Goal: Transaction & Acquisition: Purchase product/service

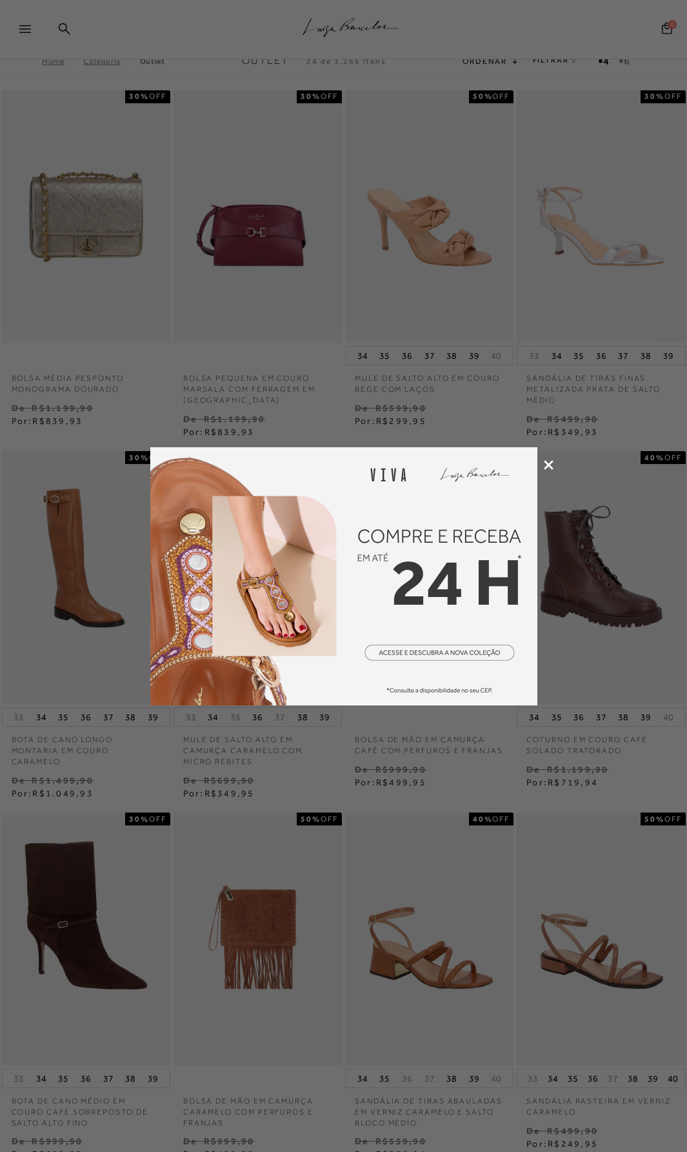
click at [550, 463] on icon at bounding box center [549, 465] width 10 height 10
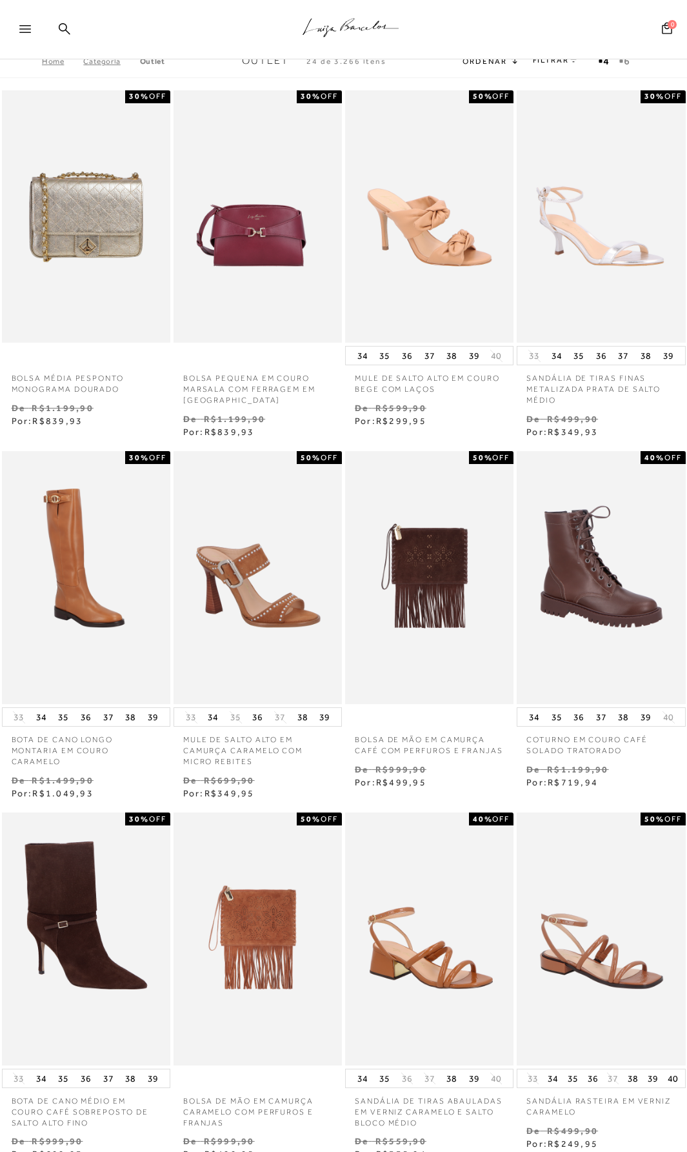
click at [22, 20] on div at bounding box center [21, 30] width 43 height 26
click at [22, 25] on div at bounding box center [30, 32] width 23 height 19
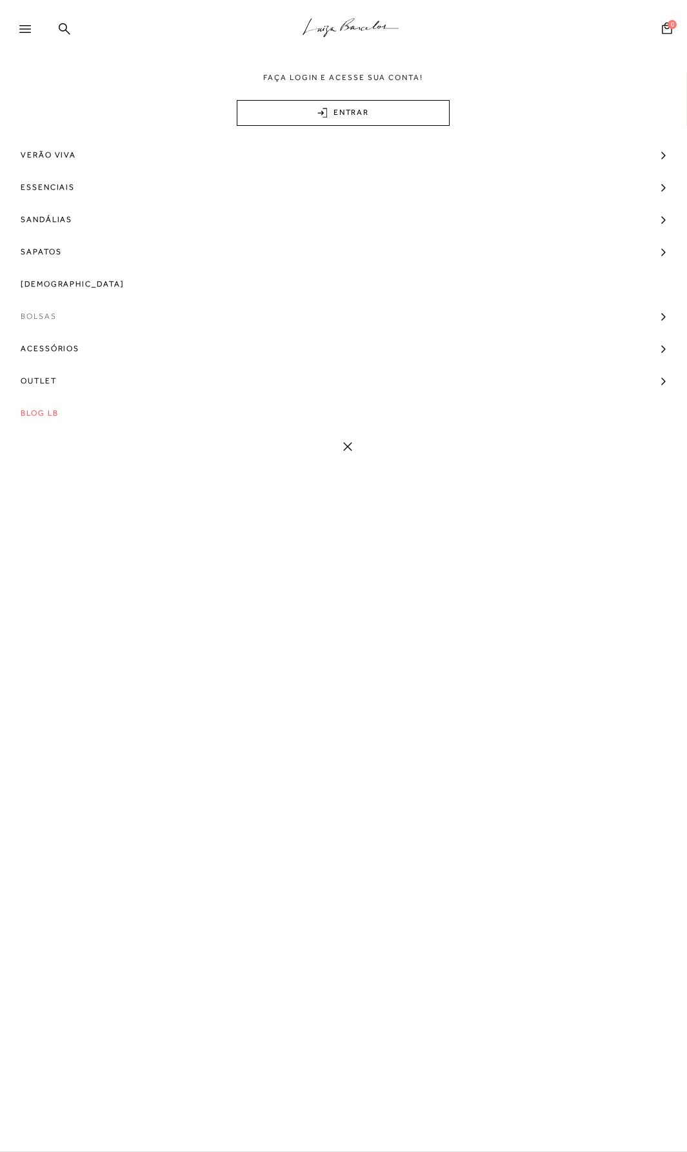
click at [41, 321] on span "Bolsas" at bounding box center [39, 316] width 36 height 32
click at [54, 416] on span "Tamanho" at bounding box center [49, 415] width 45 height 9
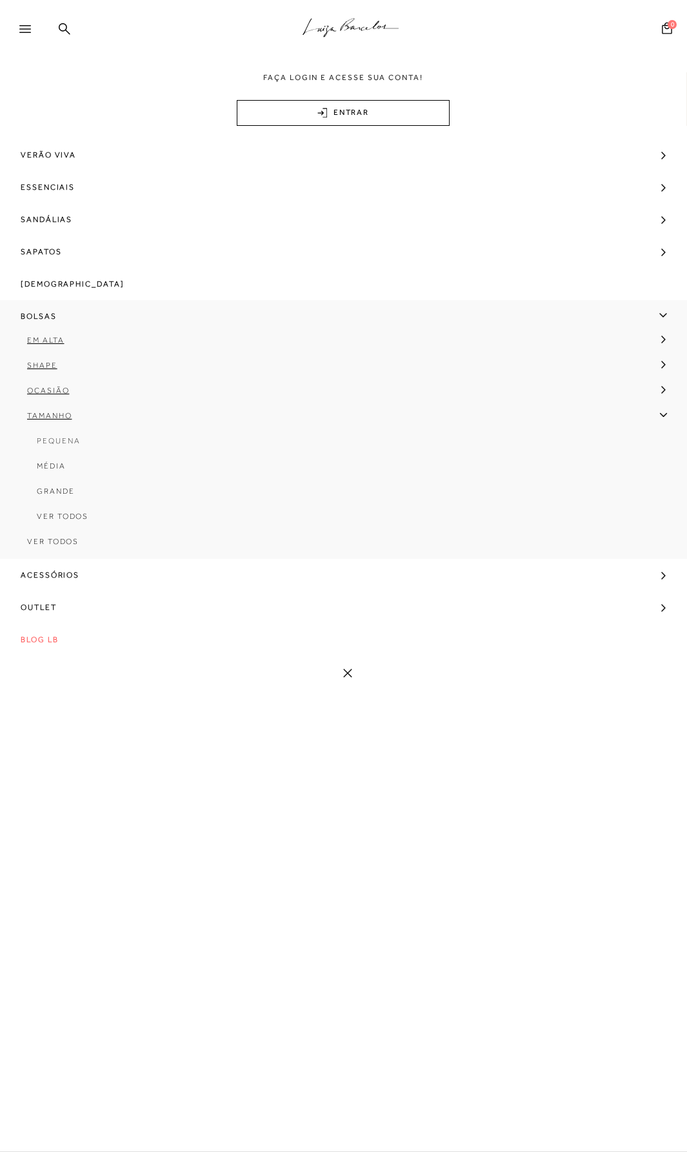
click at [70, 440] on span "Pequena" at bounding box center [58, 440] width 43 height 9
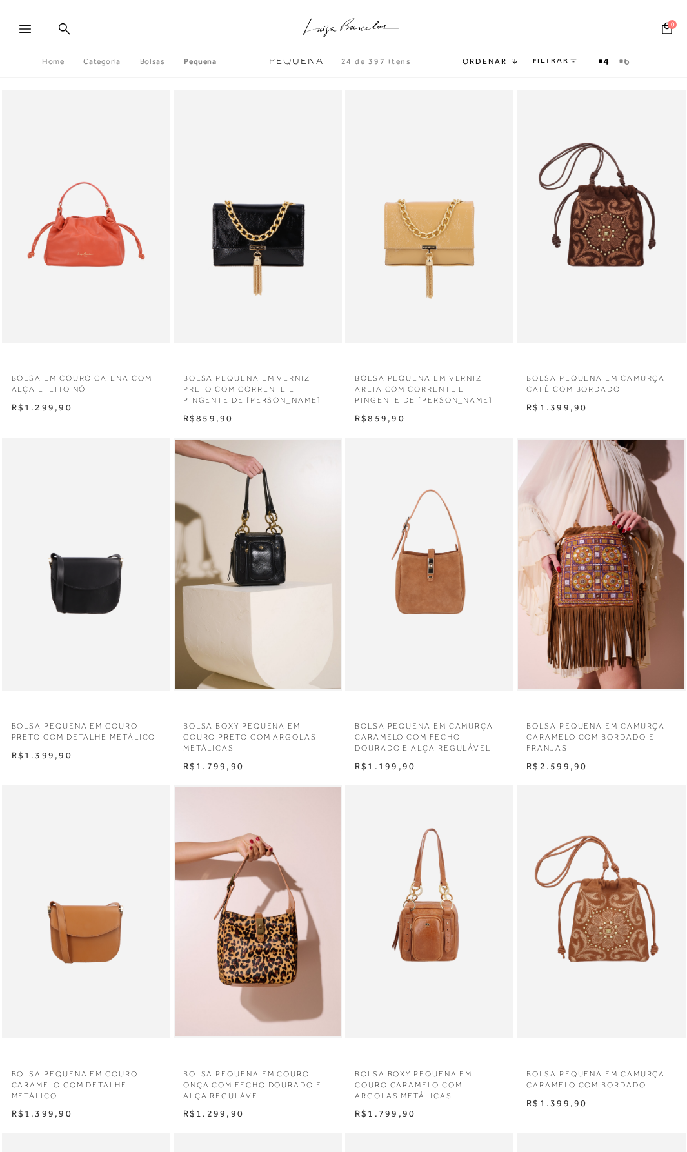
click at [548, 62] on link "FILTRAR" at bounding box center [555, 59] width 45 height 9
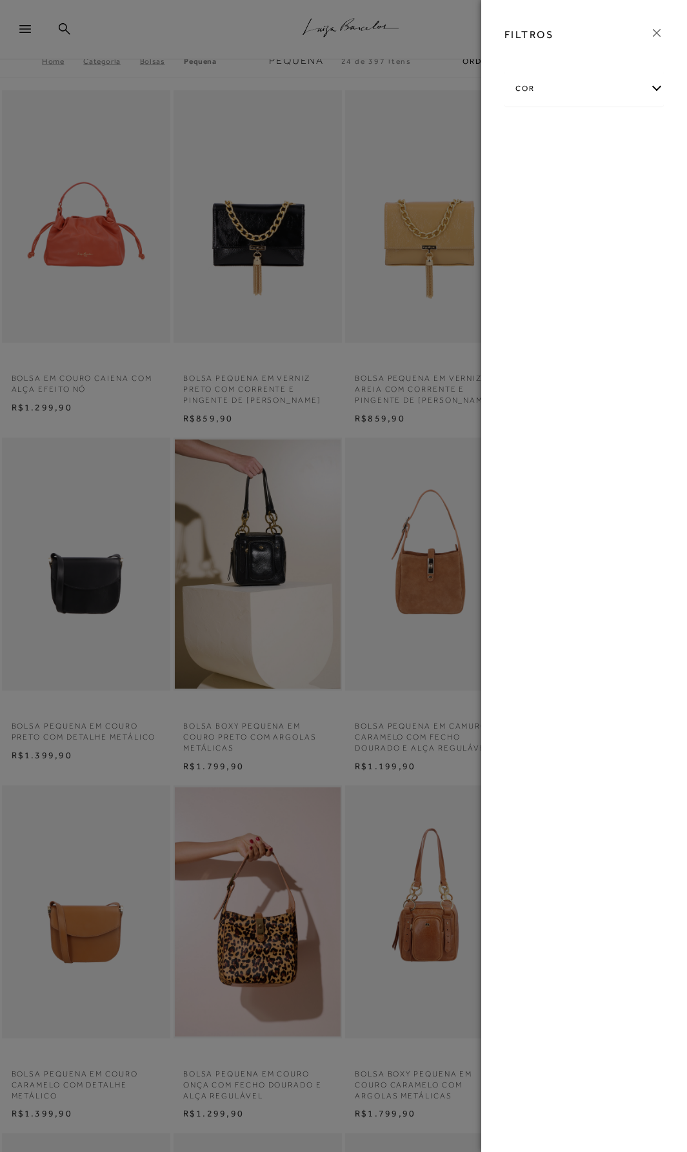
click at [656, 85] on div "cor" at bounding box center [584, 89] width 159 height 34
click at [610, 234] on span "DOURADO" at bounding box center [606, 233] width 50 height 10
click at [590, 234] on input "DOURADO" at bounding box center [583, 234] width 13 height 13
checkbox input "true"
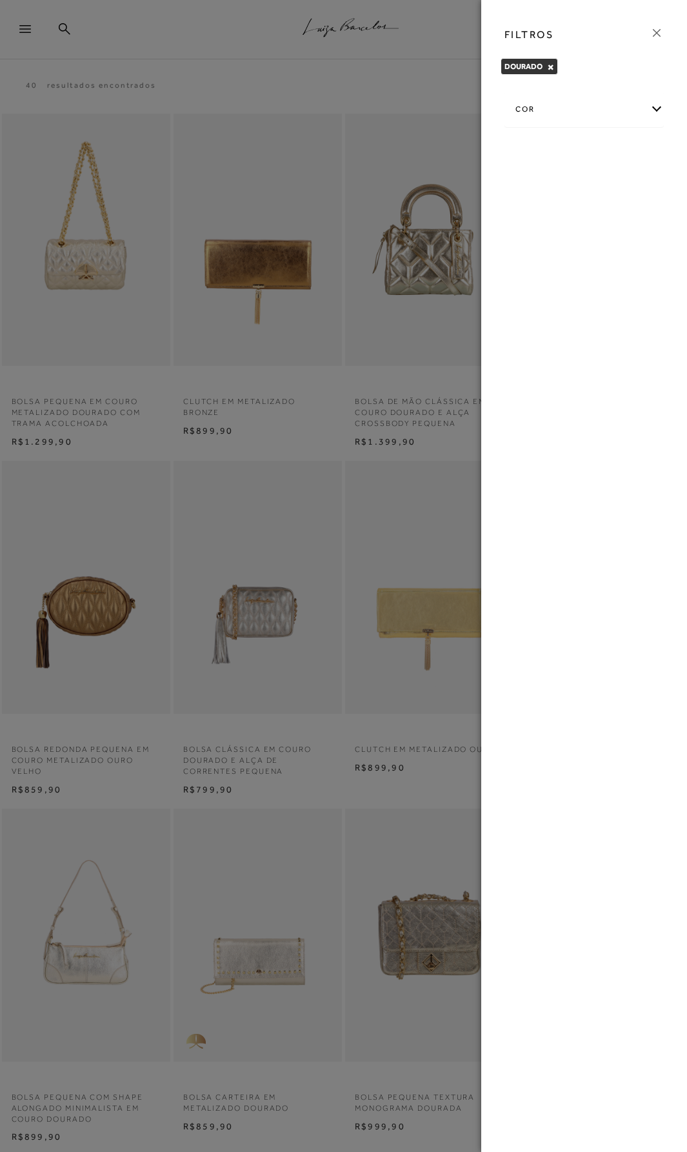
click at [448, 56] on div at bounding box center [343, 576] width 687 height 1152
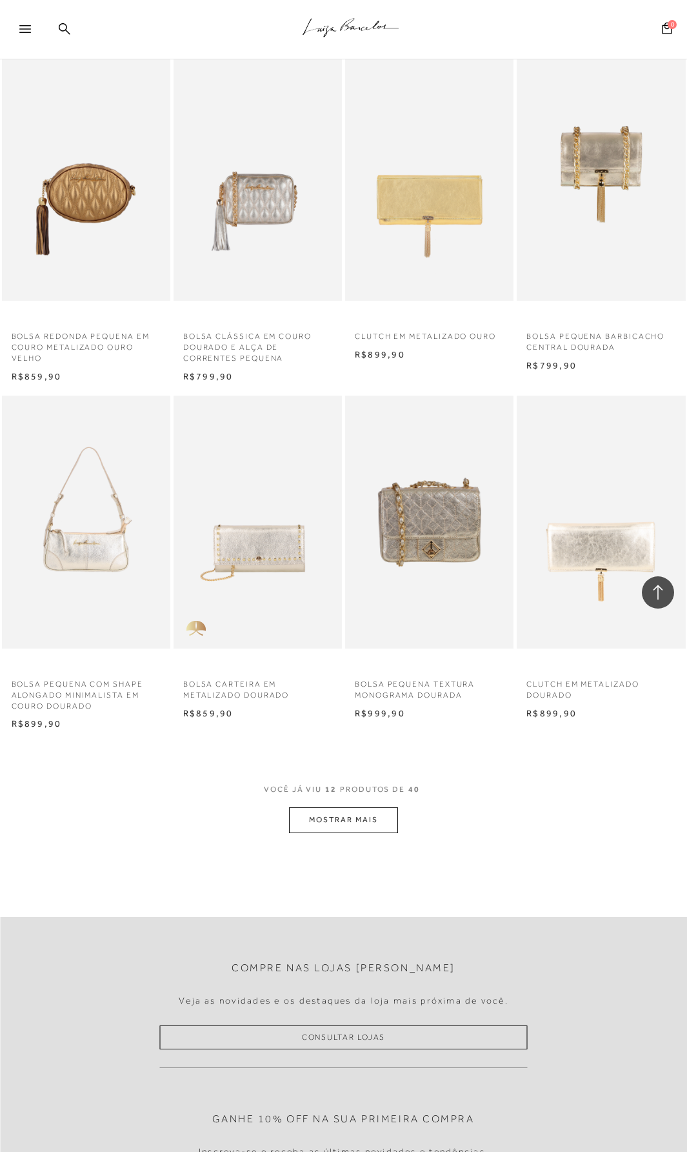
scroll to position [516, 0]
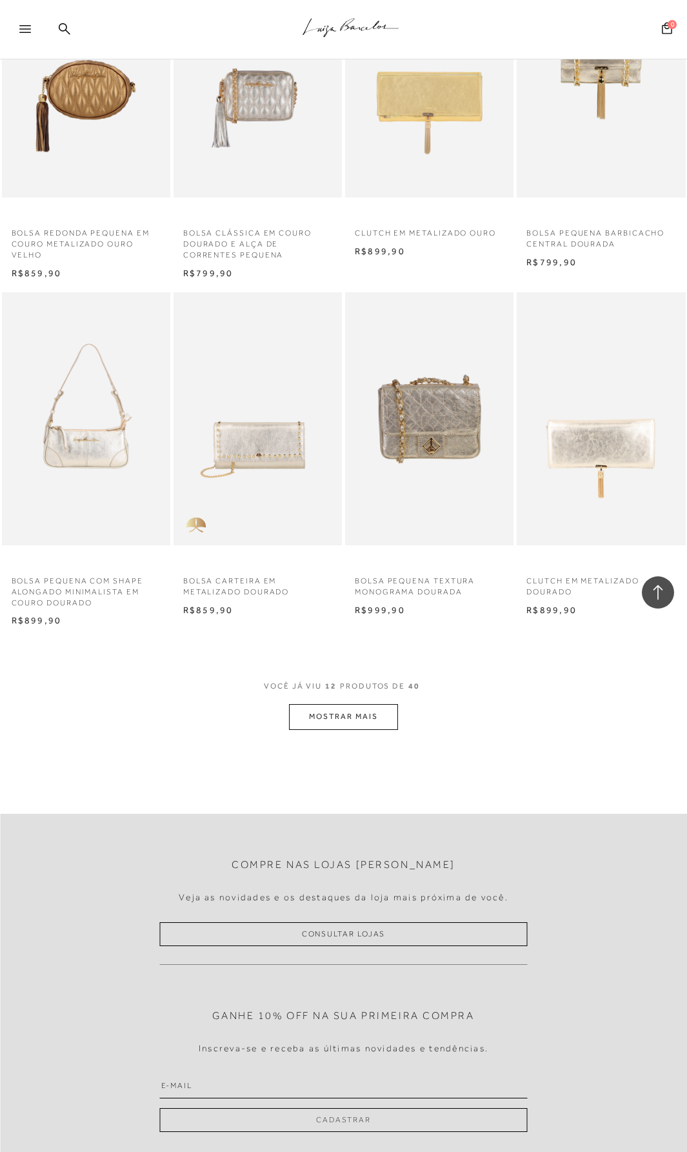
click at [326, 716] on button "MOSTRAR MAIS" at bounding box center [343, 716] width 108 height 25
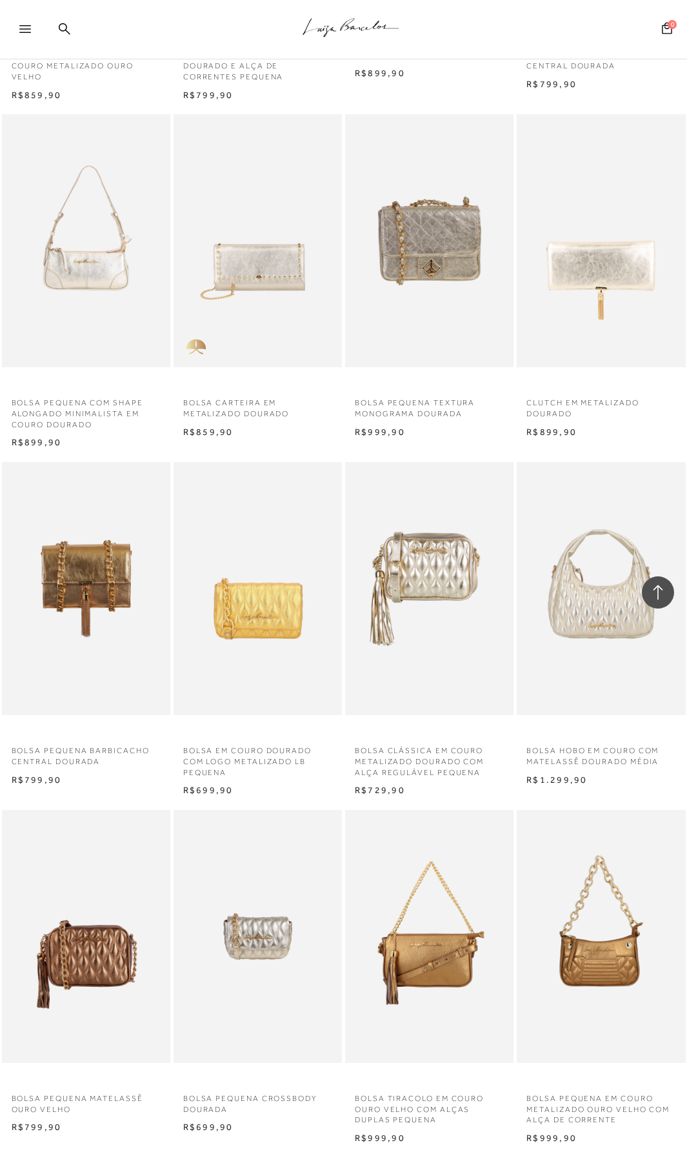
scroll to position [710, 0]
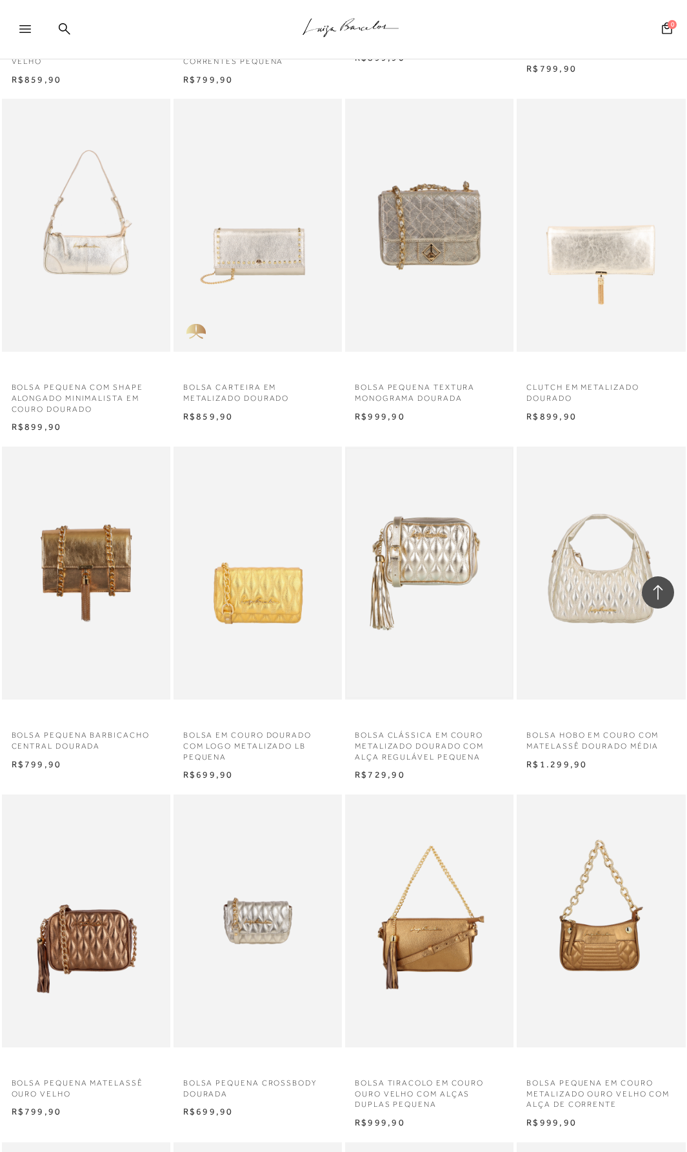
click at [450, 570] on img at bounding box center [429, 572] width 166 height 249
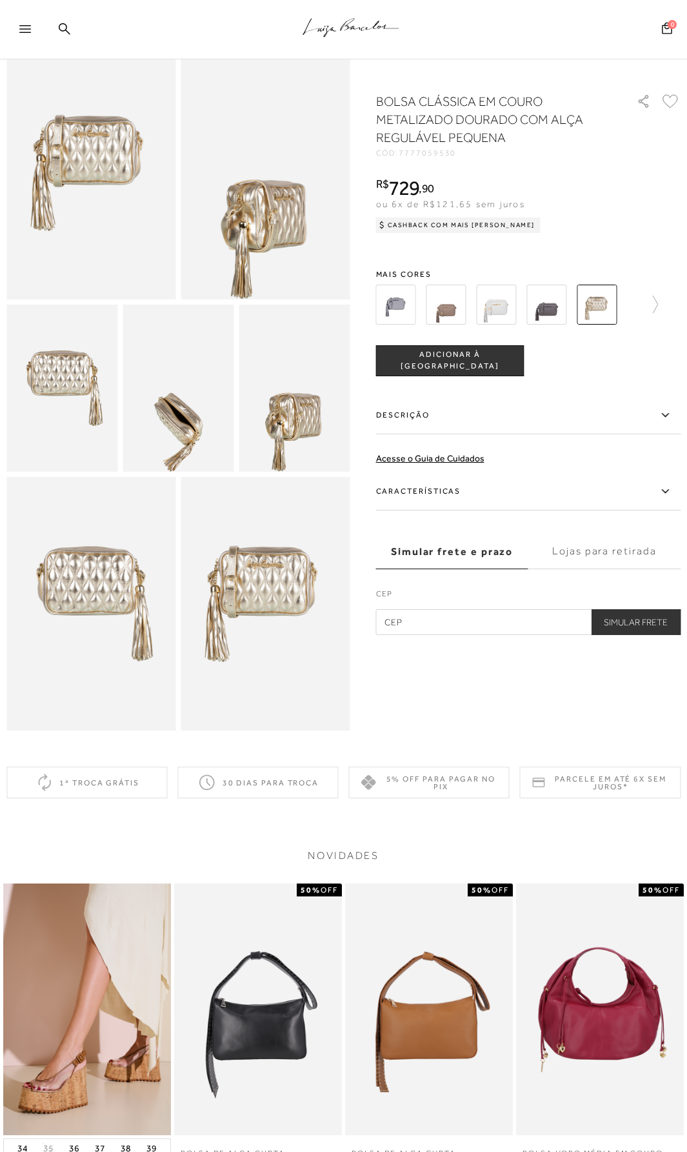
scroll to position [65, 0]
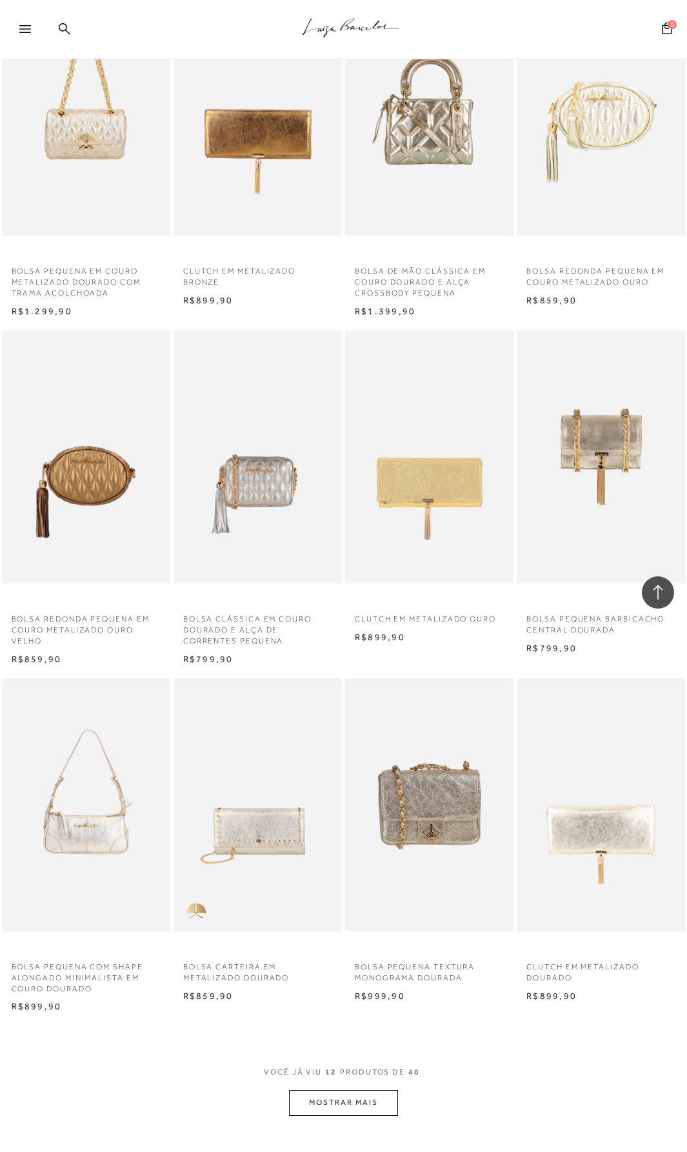
scroll to position [194, 0]
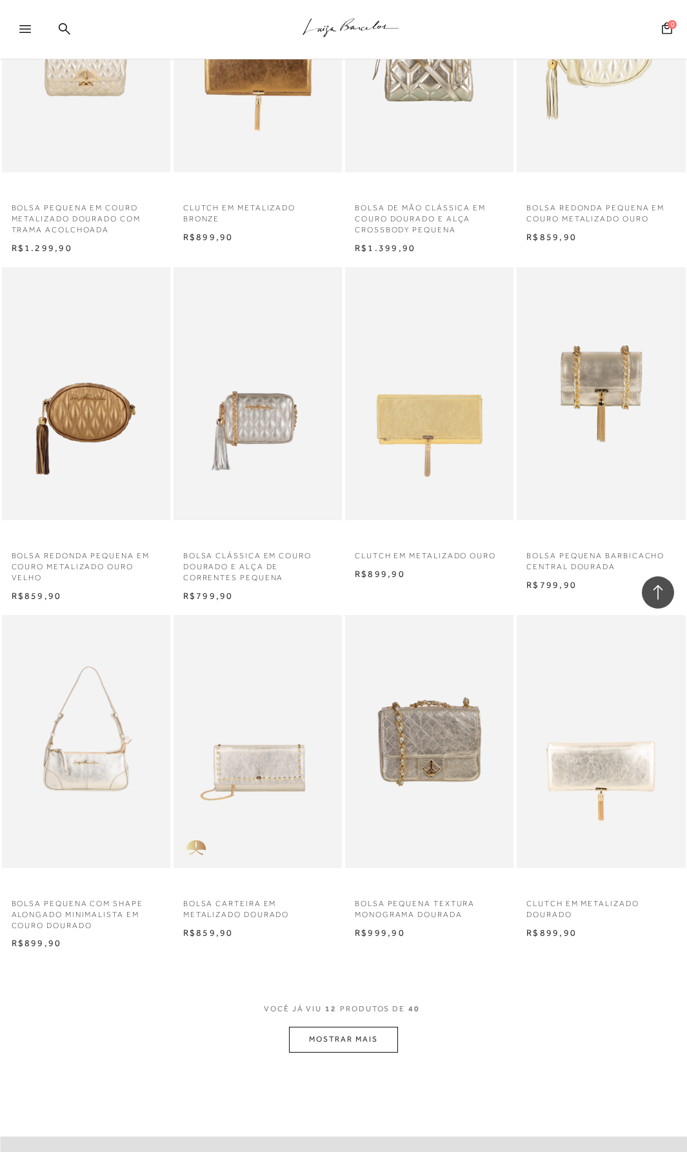
click at [261, 393] on img at bounding box center [258, 393] width 166 height 249
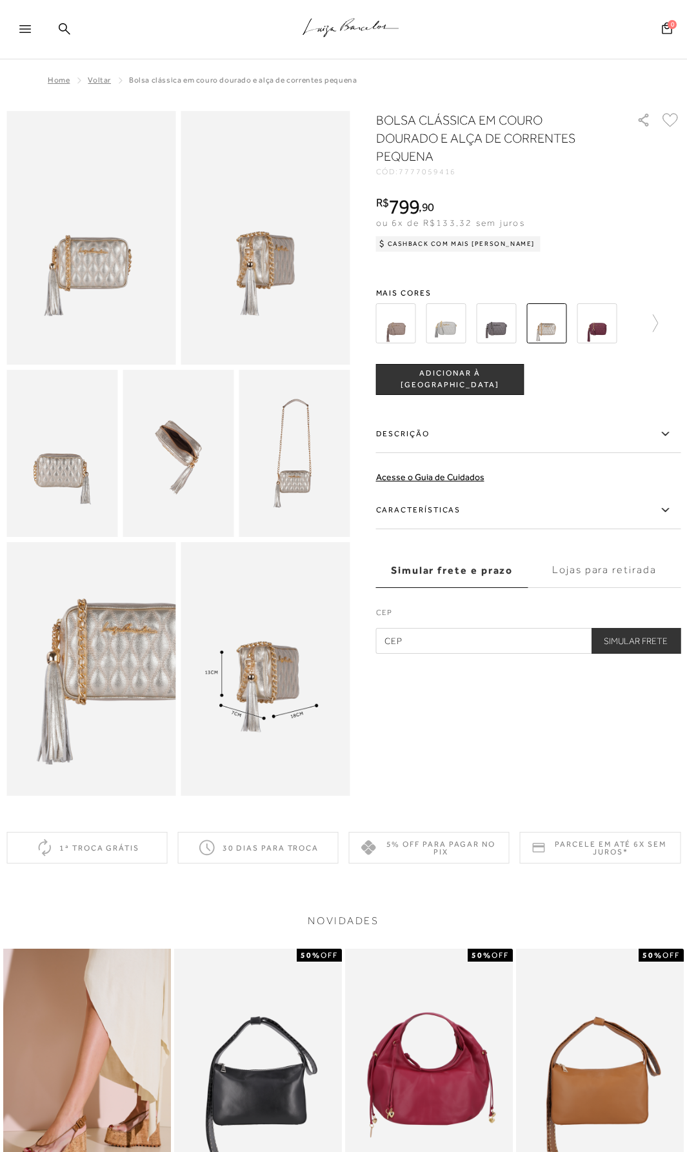
click at [664, 502] on icon at bounding box center [665, 510] width 15 height 16
click at [0, 0] on input "Características" at bounding box center [0, 0] width 0 height 0
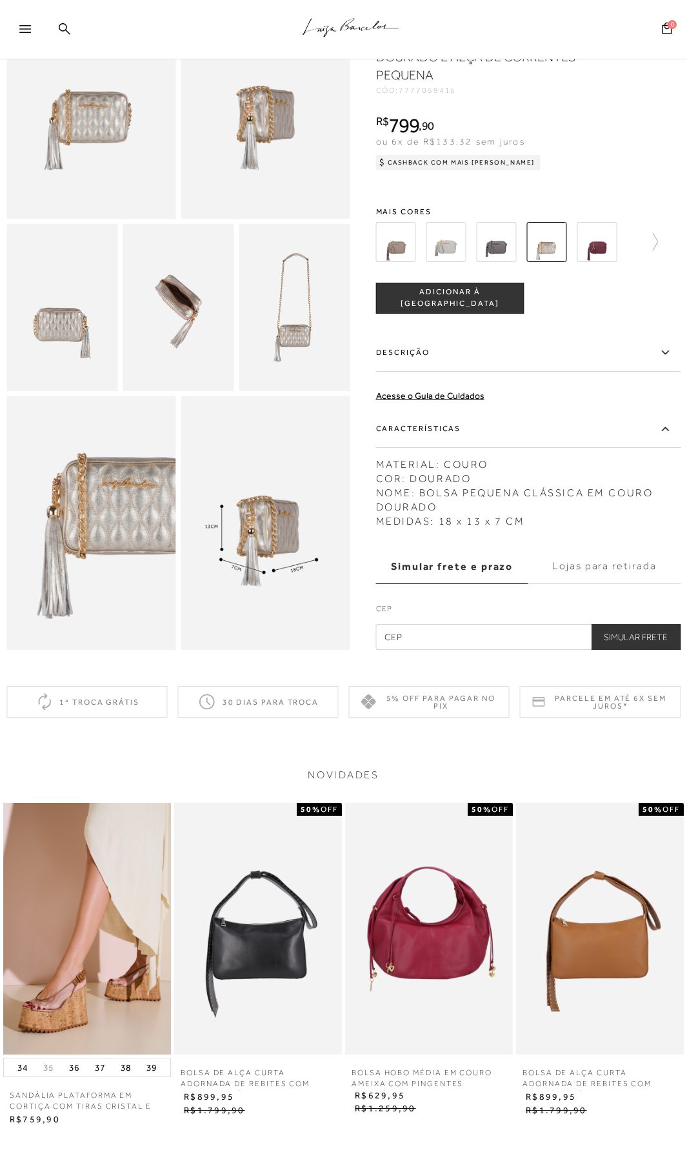
scroll to position [65, 0]
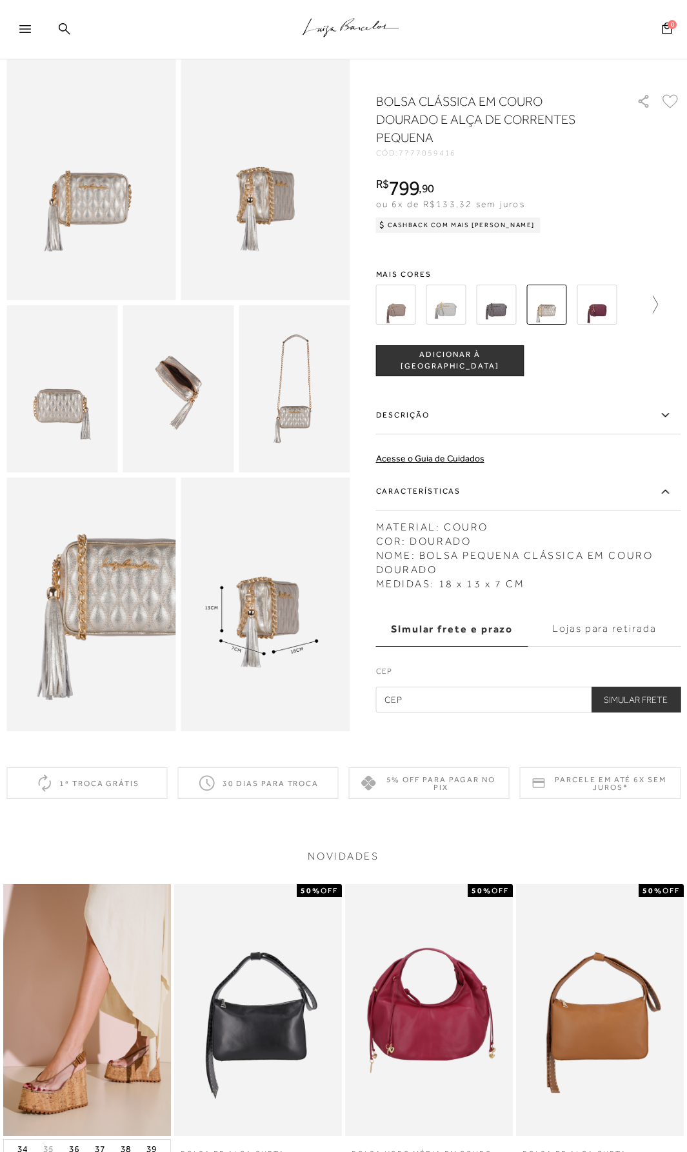
click at [658, 296] on icon at bounding box center [649, 305] width 18 height 18
click at [472, 285] on img at bounding box center [469, 305] width 40 height 40
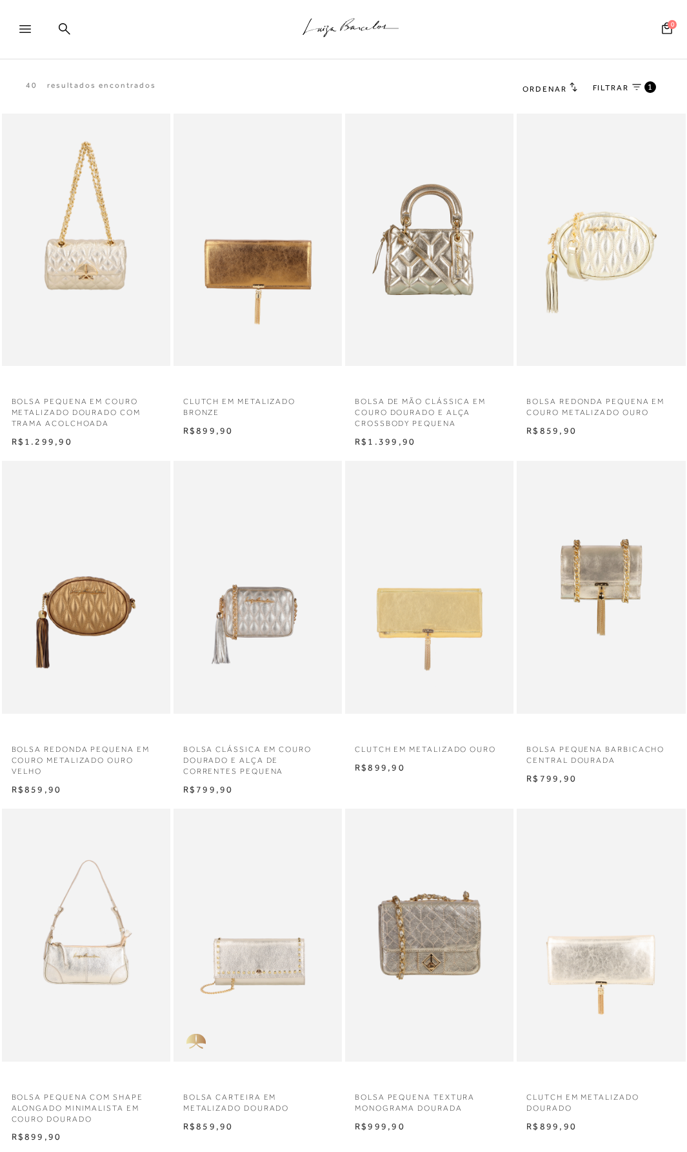
click at [648, 82] on span "1" at bounding box center [651, 86] width 6 height 11
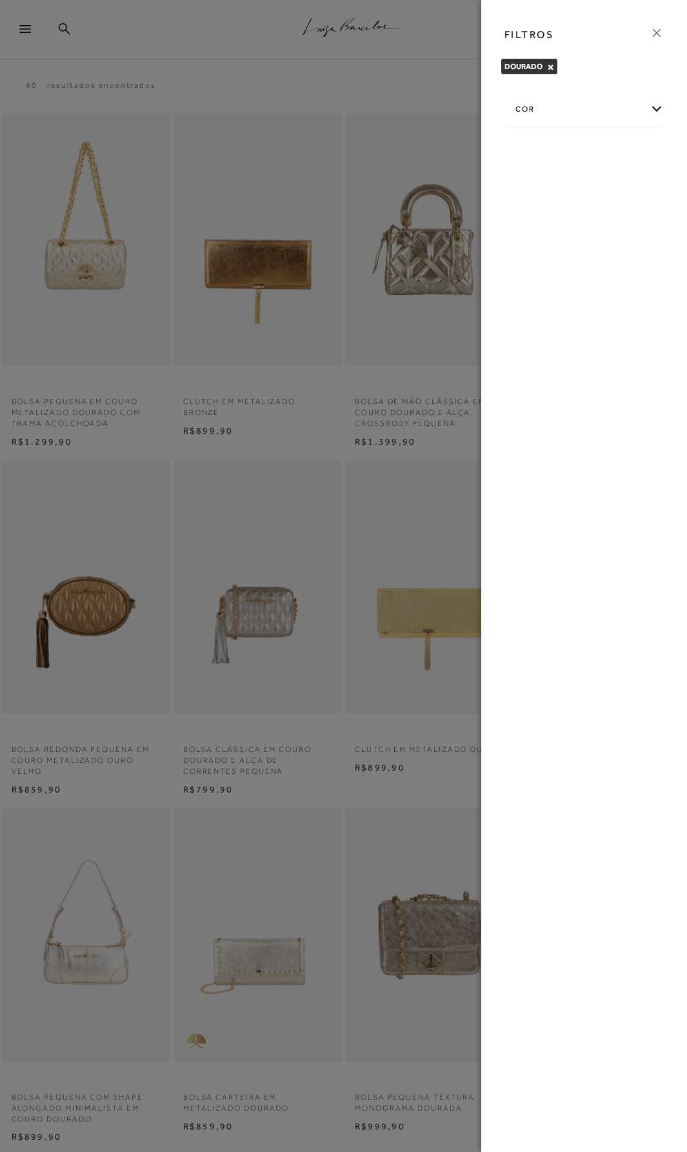
click at [658, 108] on div "cor" at bounding box center [584, 109] width 159 height 34
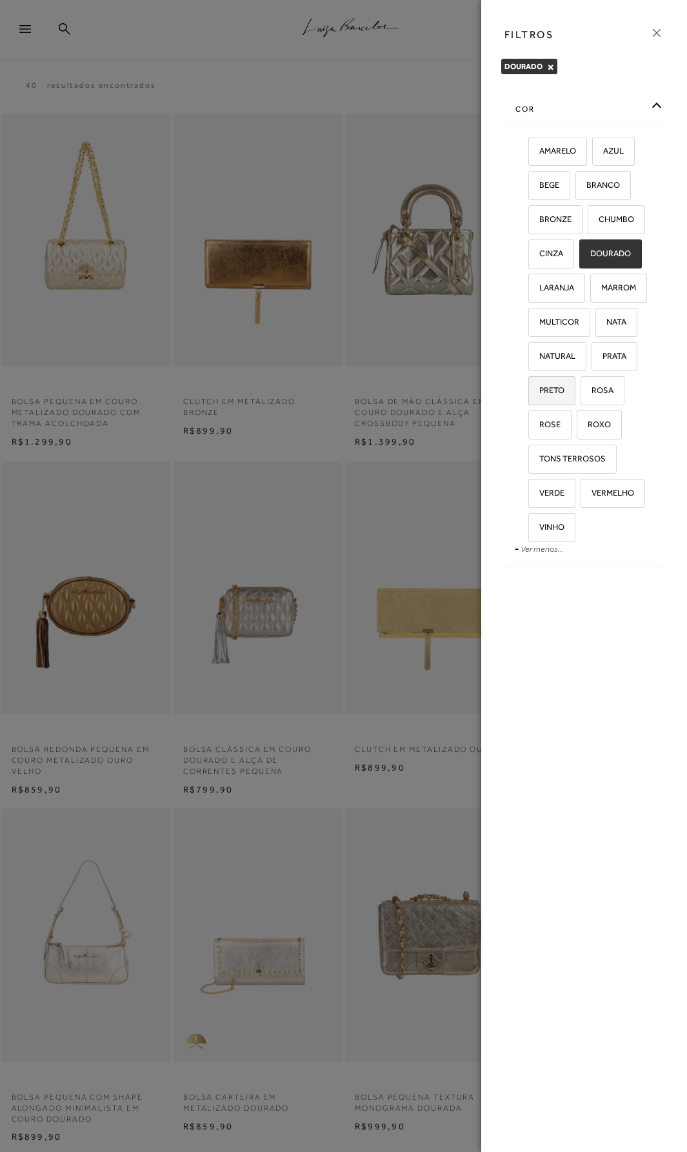
click at [547, 392] on span "PRETO" at bounding box center [547, 390] width 35 height 10
click at [539, 392] on input "PRETO" at bounding box center [533, 392] width 13 height 13
checkbox input "true"
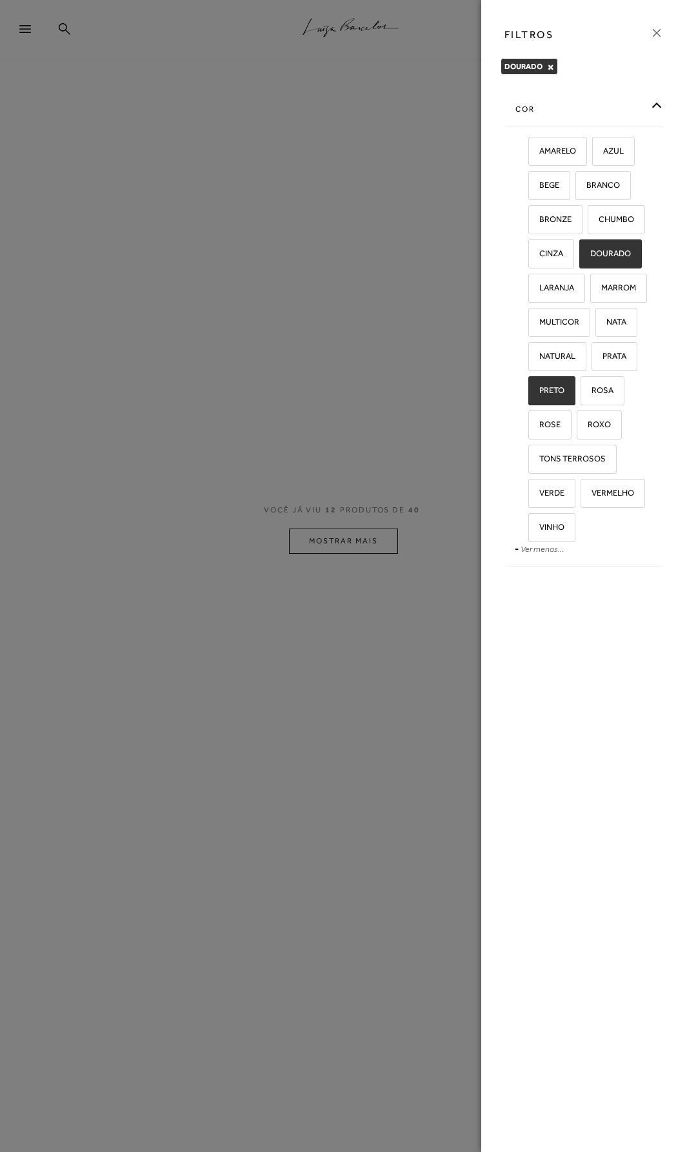
click at [614, 251] on span "DOURADO" at bounding box center [606, 253] width 50 height 10
click at [590, 251] on input "DOURADO" at bounding box center [583, 255] width 13 height 13
checkbox input "false"
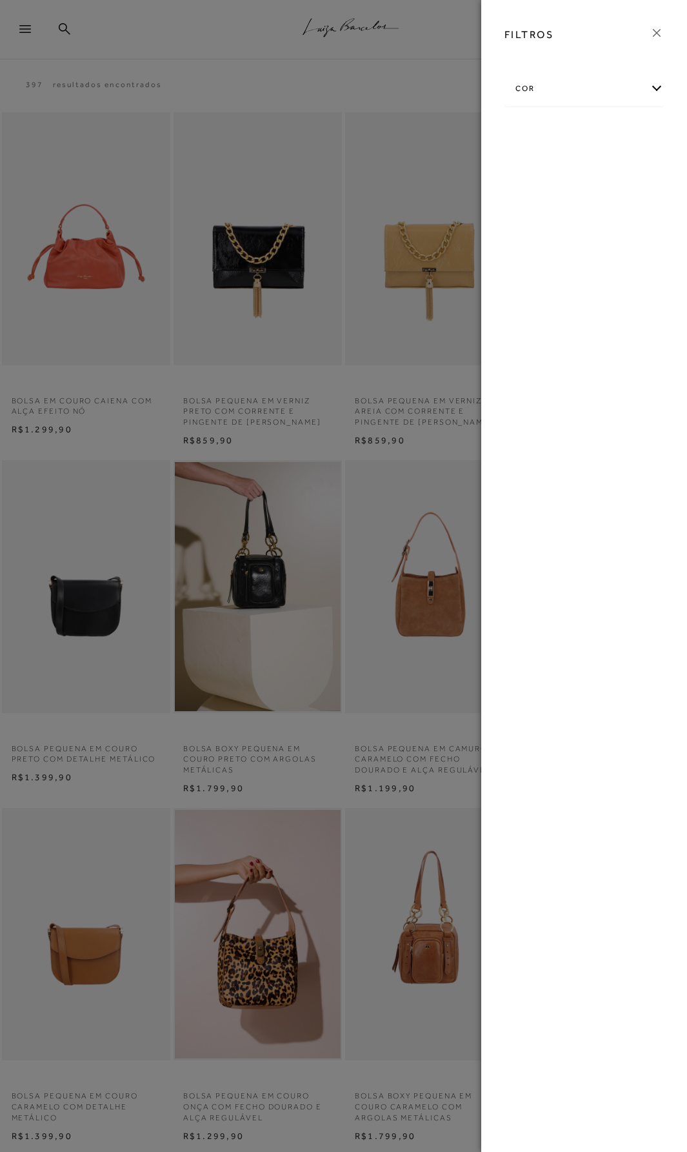
click at [587, 89] on div "cor" at bounding box center [584, 89] width 159 height 34
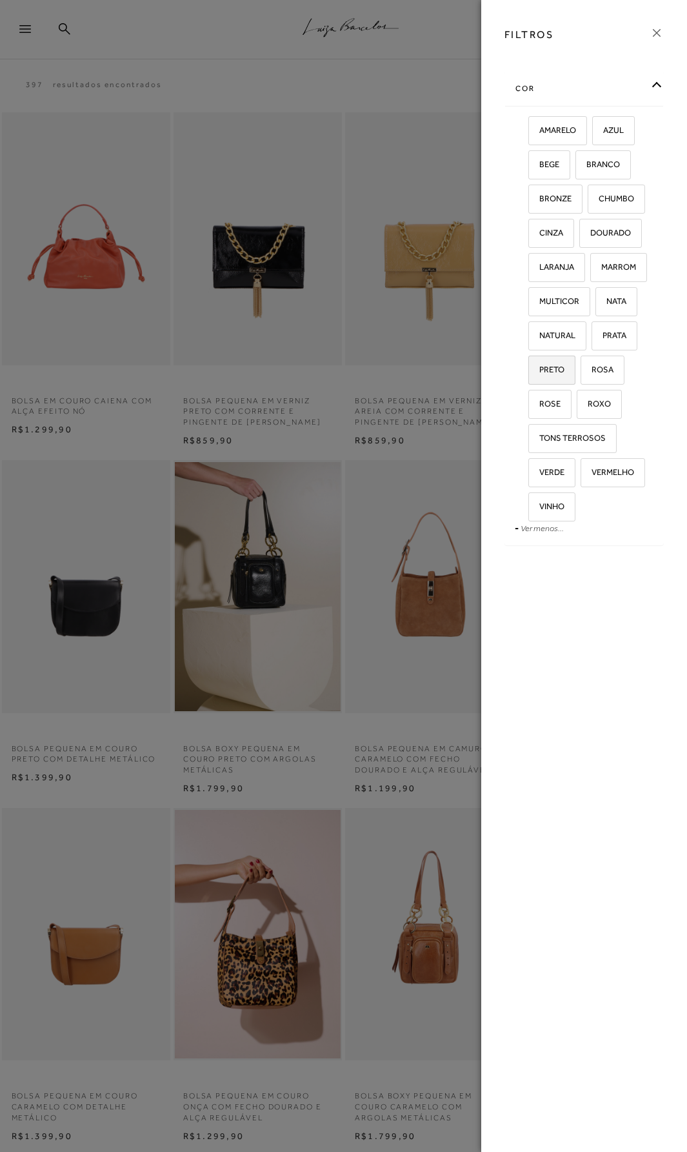
click at [557, 365] on span "PRETO" at bounding box center [547, 370] width 35 height 10
click at [539, 365] on input "PRETO" at bounding box center [533, 371] width 13 height 13
checkbox input "true"
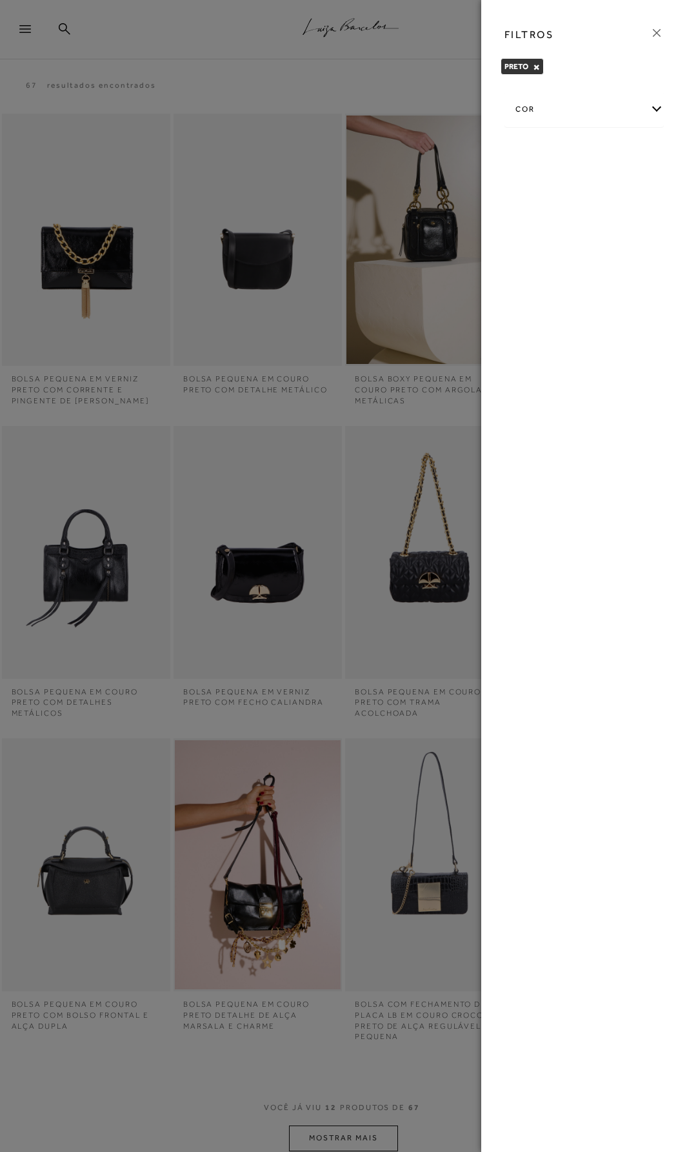
click at [408, 87] on div at bounding box center [343, 576] width 687 height 1152
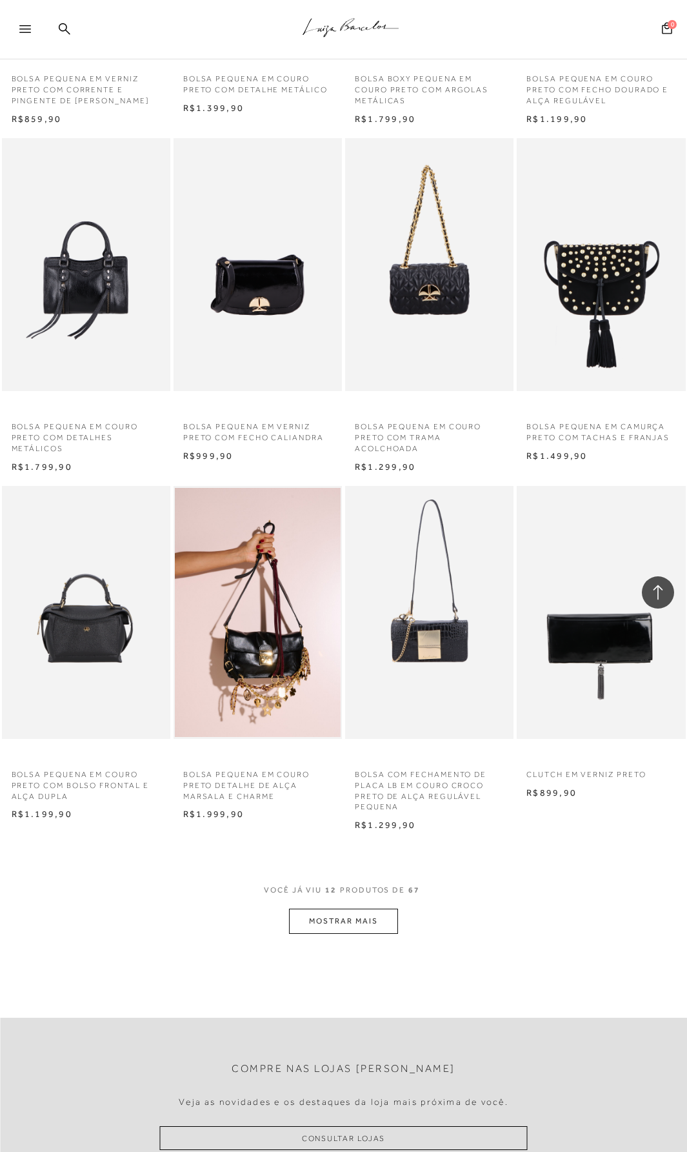
scroll to position [581, 0]
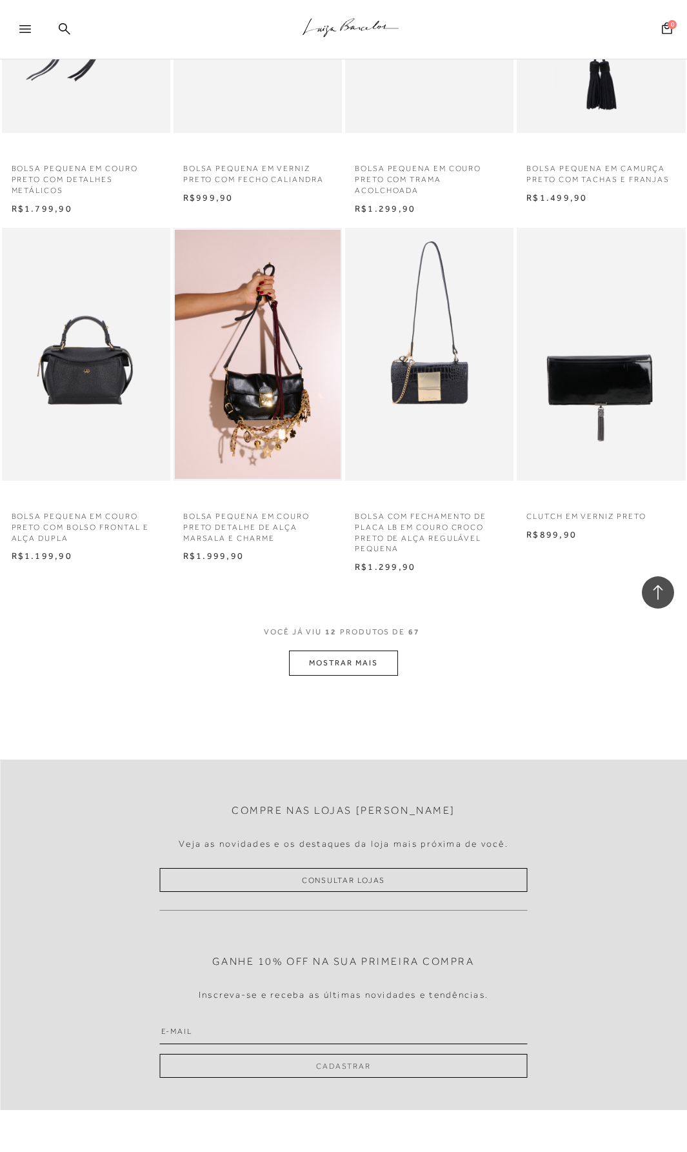
click at [341, 666] on button "MOSTRAR MAIS" at bounding box center [343, 662] width 108 height 25
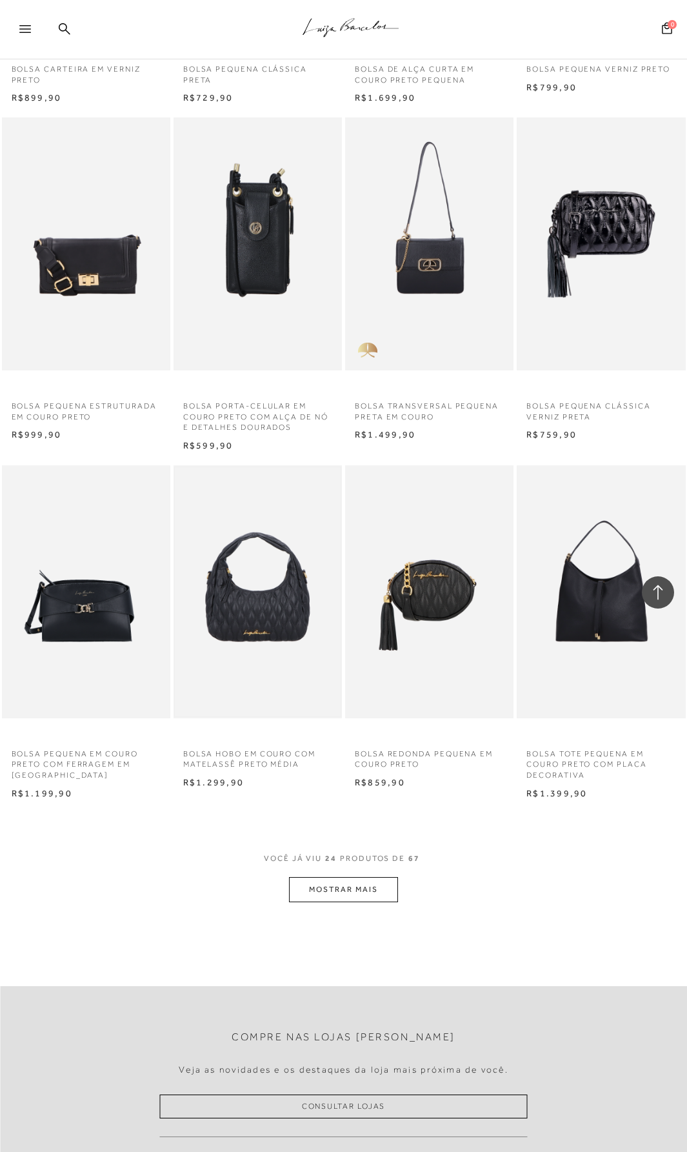
scroll to position [1484, 0]
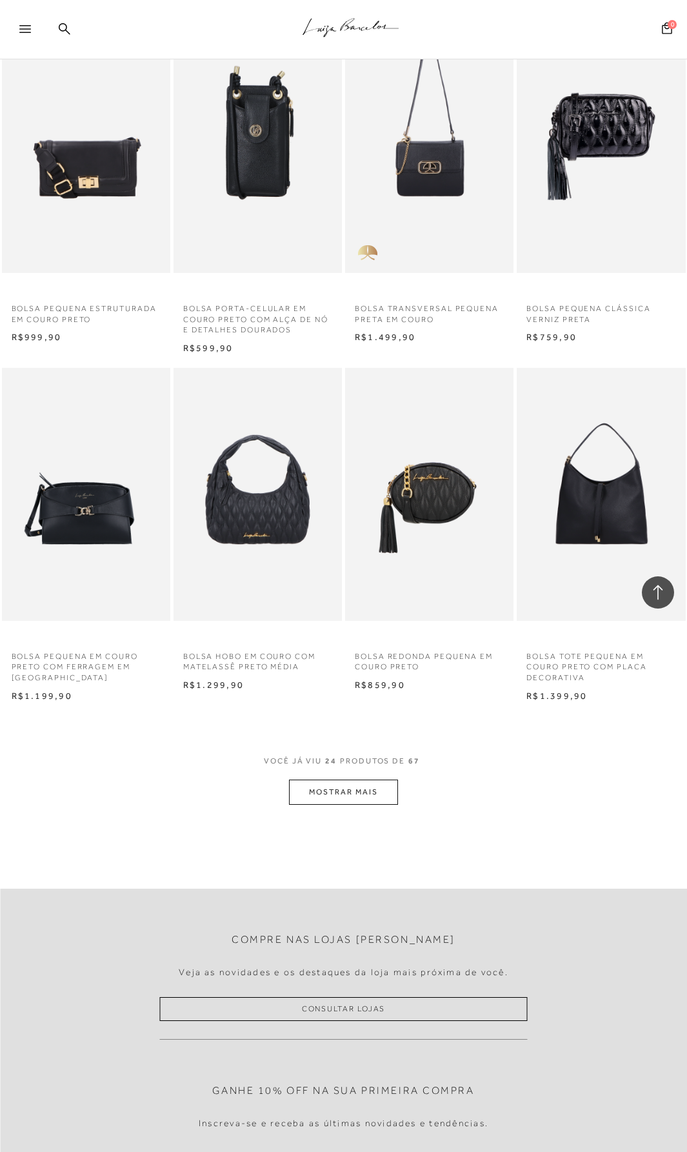
click at [343, 788] on button "MOSTRAR MAIS" at bounding box center [343, 791] width 108 height 25
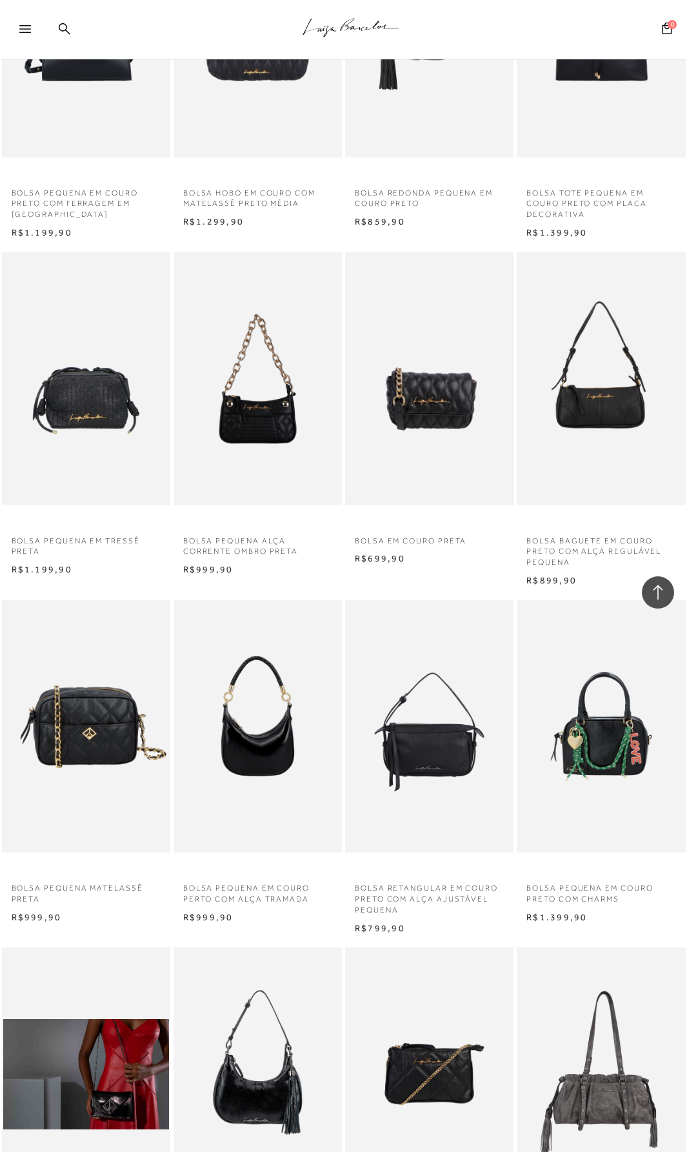
scroll to position [2065, 0]
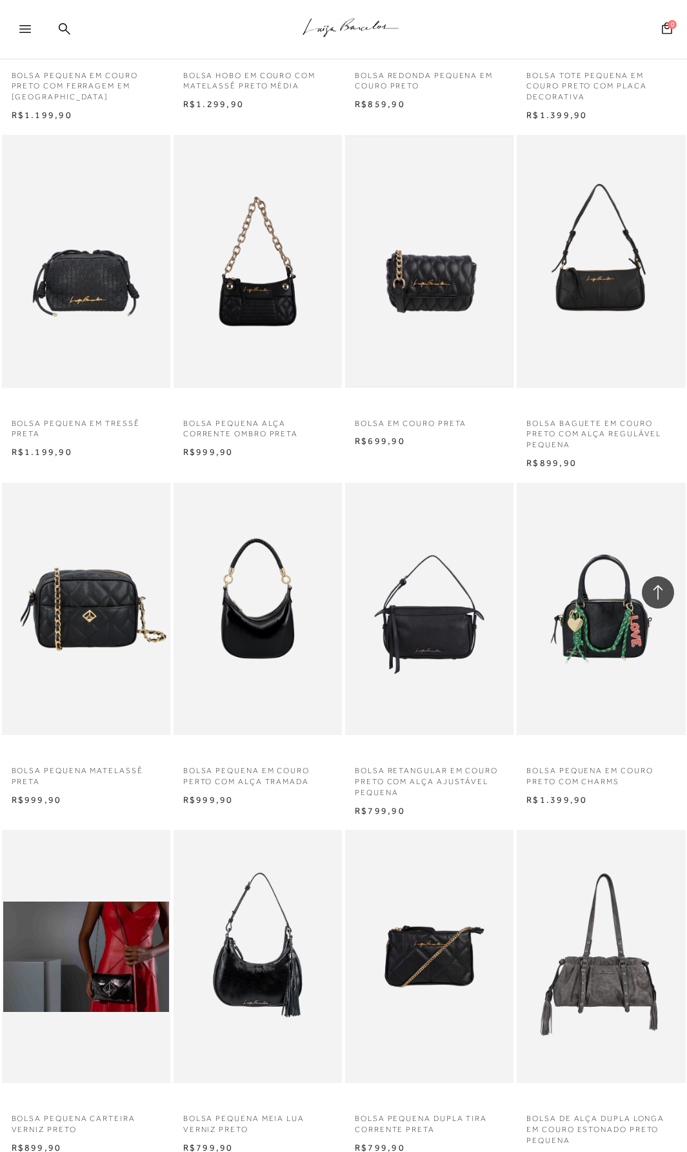
click at [437, 280] on img at bounding box center [429, 261] width 166 height 249
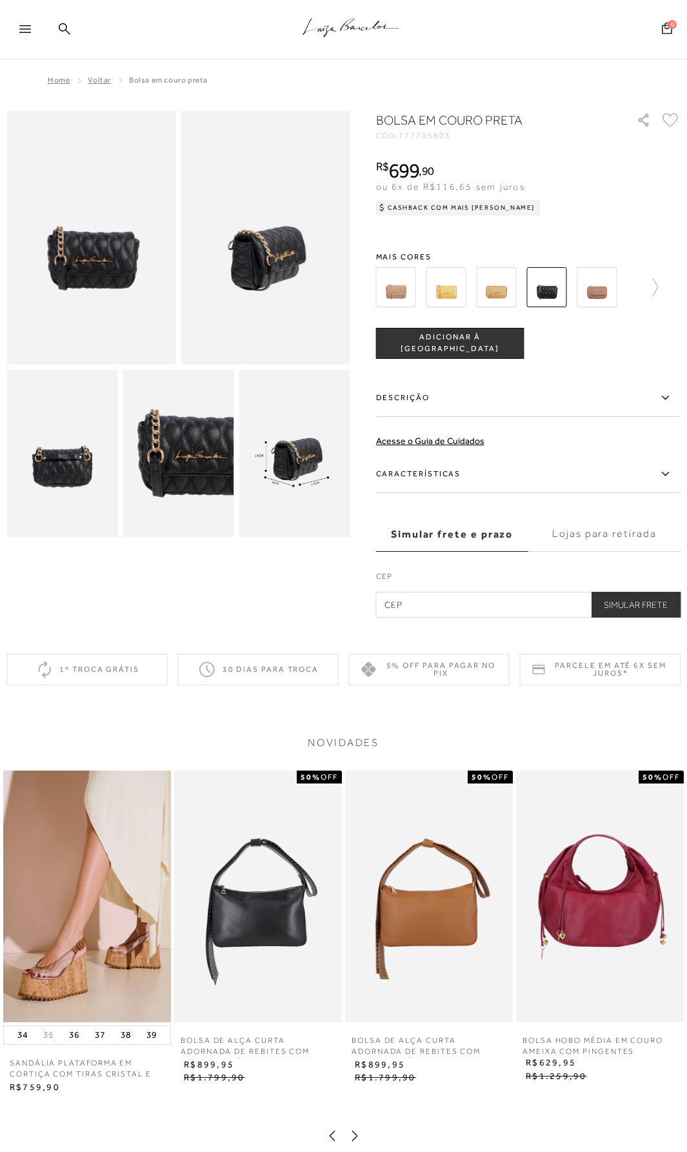
click at [664, 475] on icon at bounding box center [665, 474] width 15 height 16
click at [0, 0] on input "Características" at bounding box center [0, 0] width 0 height 0
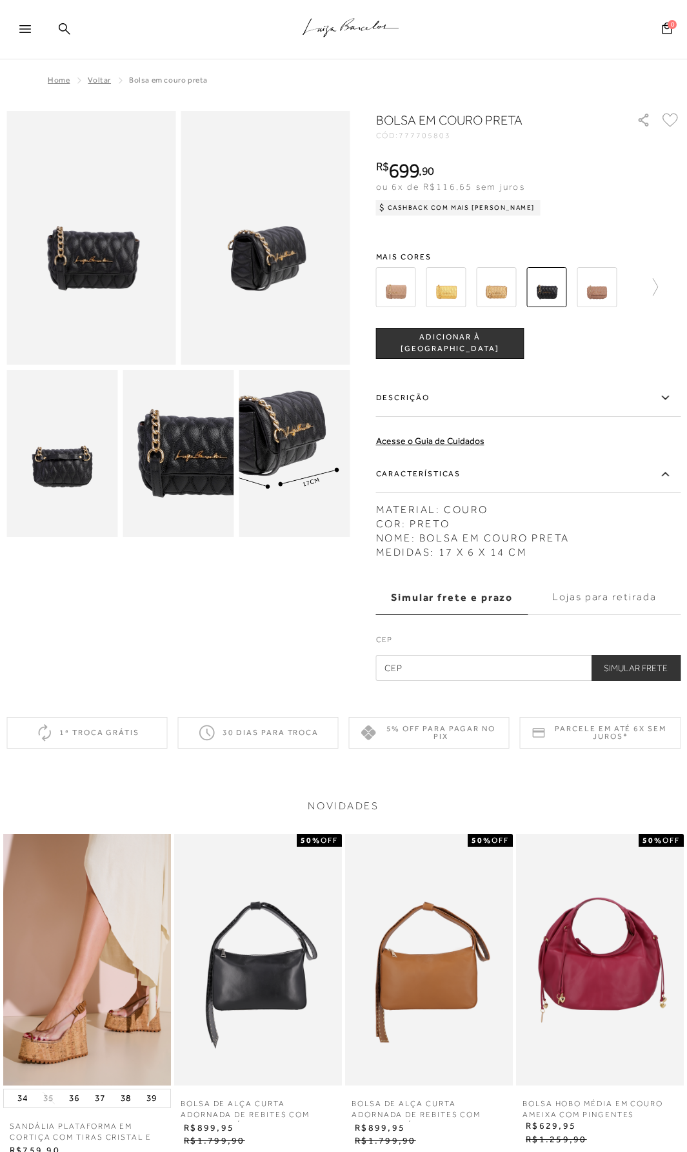
click at [319, 490] on img at bounding box center [270, 423] width 222 height 334
